Goal: Information Seeking & Learning: Learn about a topic

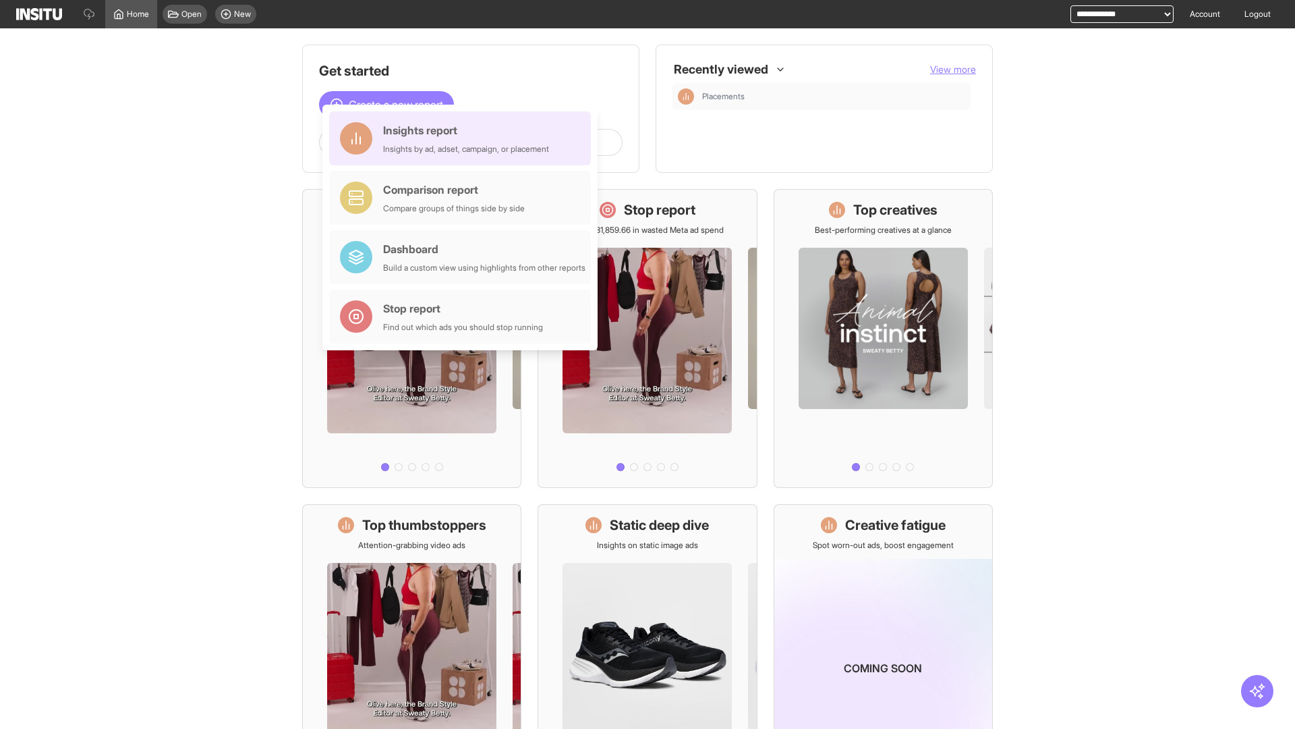
click at [464, 138] on div "Insights report Insights by ad, adset, campaign, or placement" at bounding box center [466, 138] width 166 height 32
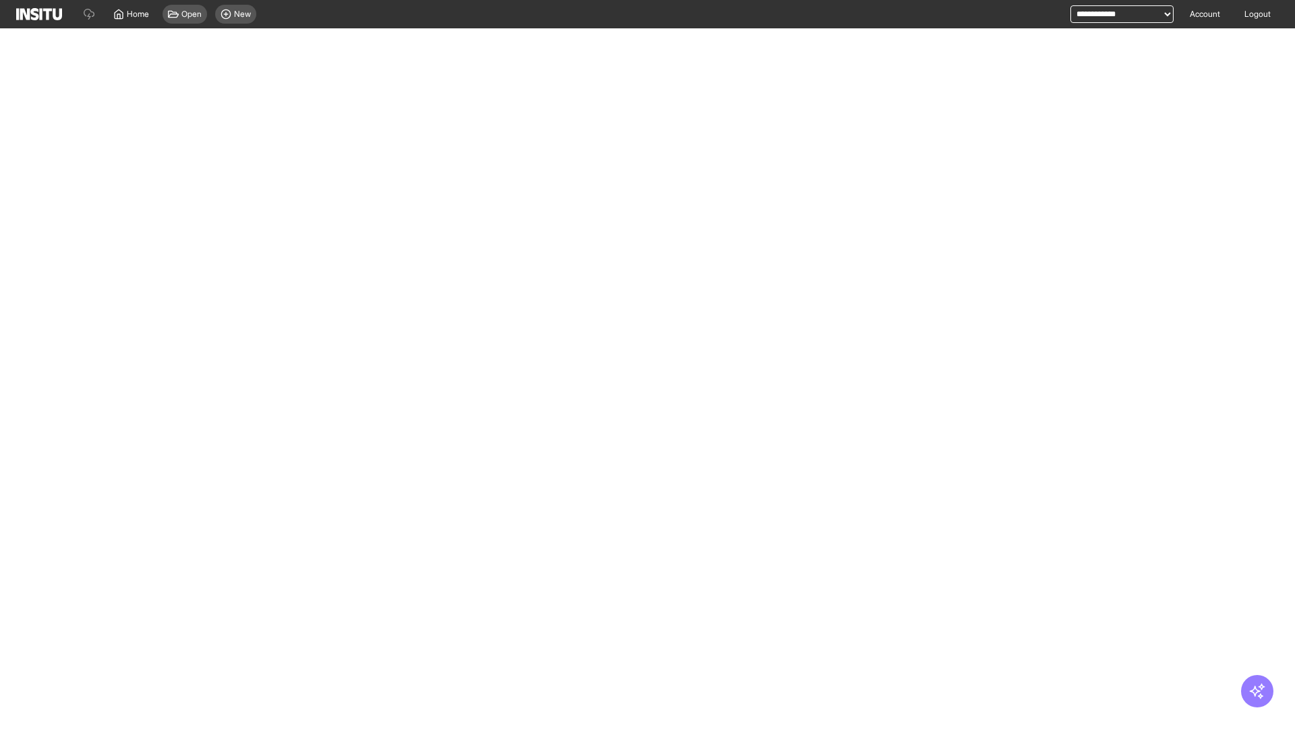
select select "**"
